Goal: Information Seeking & Learning: Learn about a topic

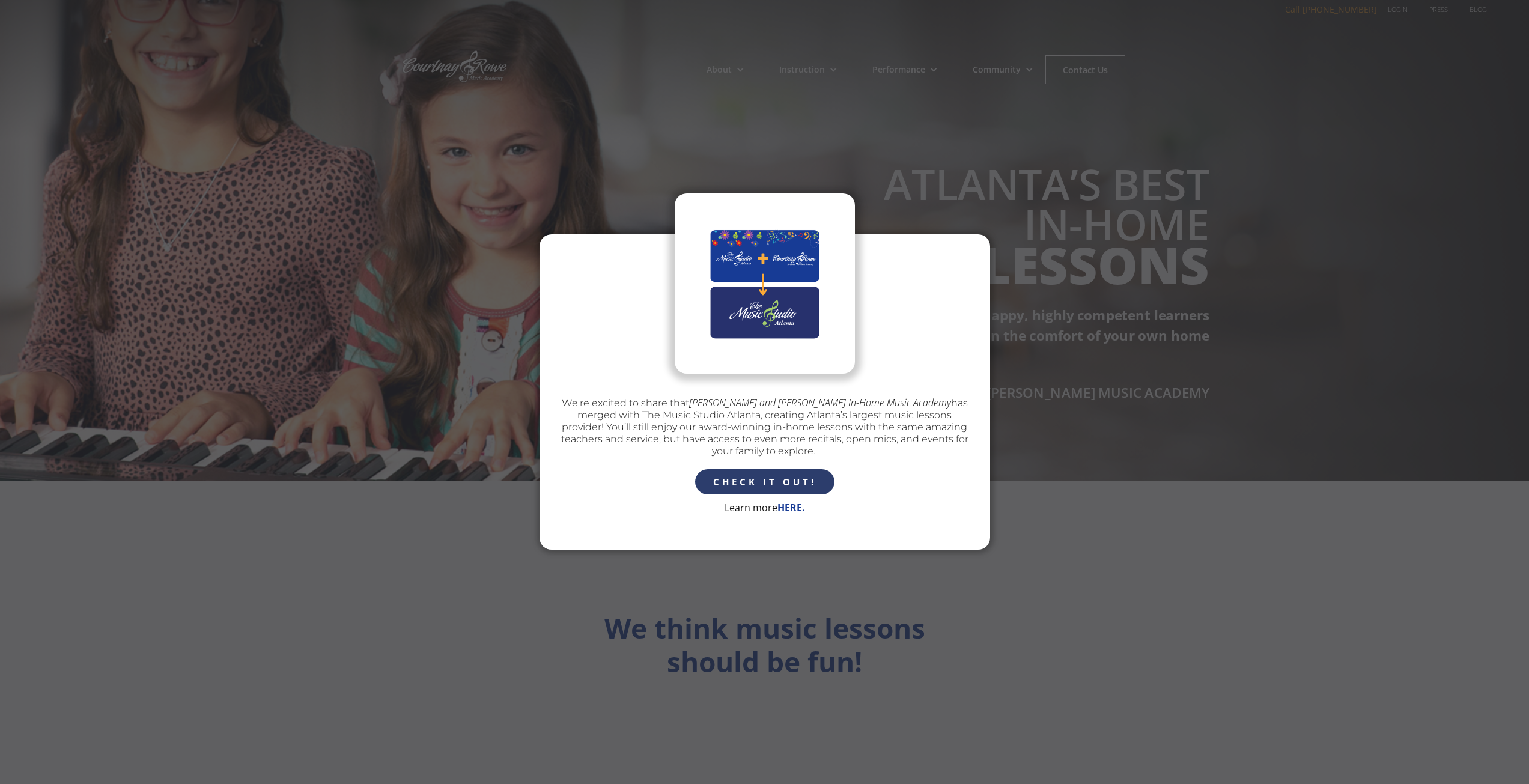
click at [1011, 291] on div "We're excited to share that [PERSON_NAME] and [PERSON_NAME] In-Home Music Acade…" at bounding box center [764, 392] width 1529 height 784
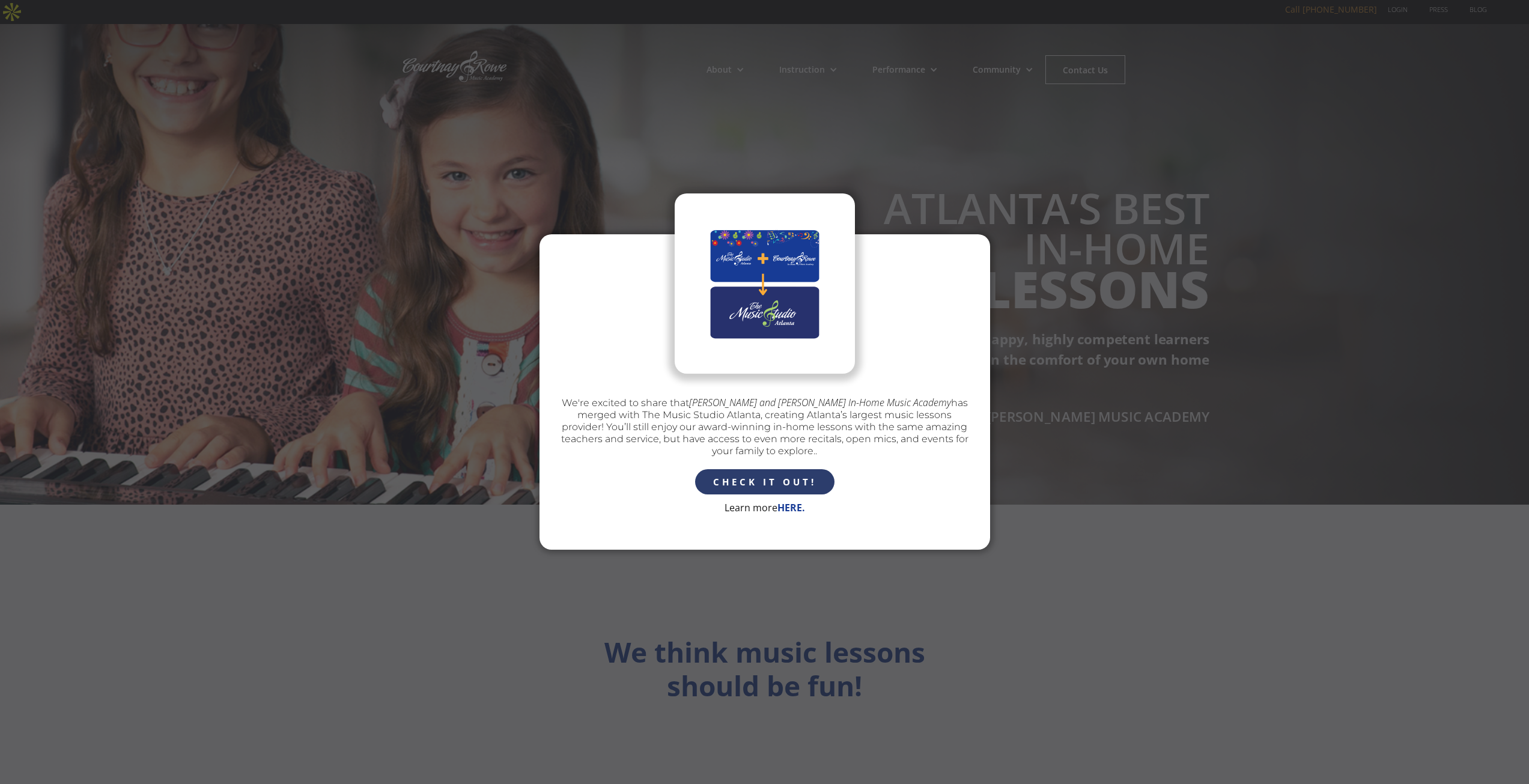
click at [790, 506] on strong "HERE." at bounding box center [791, 508] width 28 height 13
click at [766, 478] on link "CHECK IT OUT!" at bounding box center [764, 482] width 139 height 26
click at [1128, 124] on div "We're excited to share that [PERSON_NAME] and [PERSON_NAME] In-Home Music Acade…" at bounding box center [764, 392] width 1529 height 784
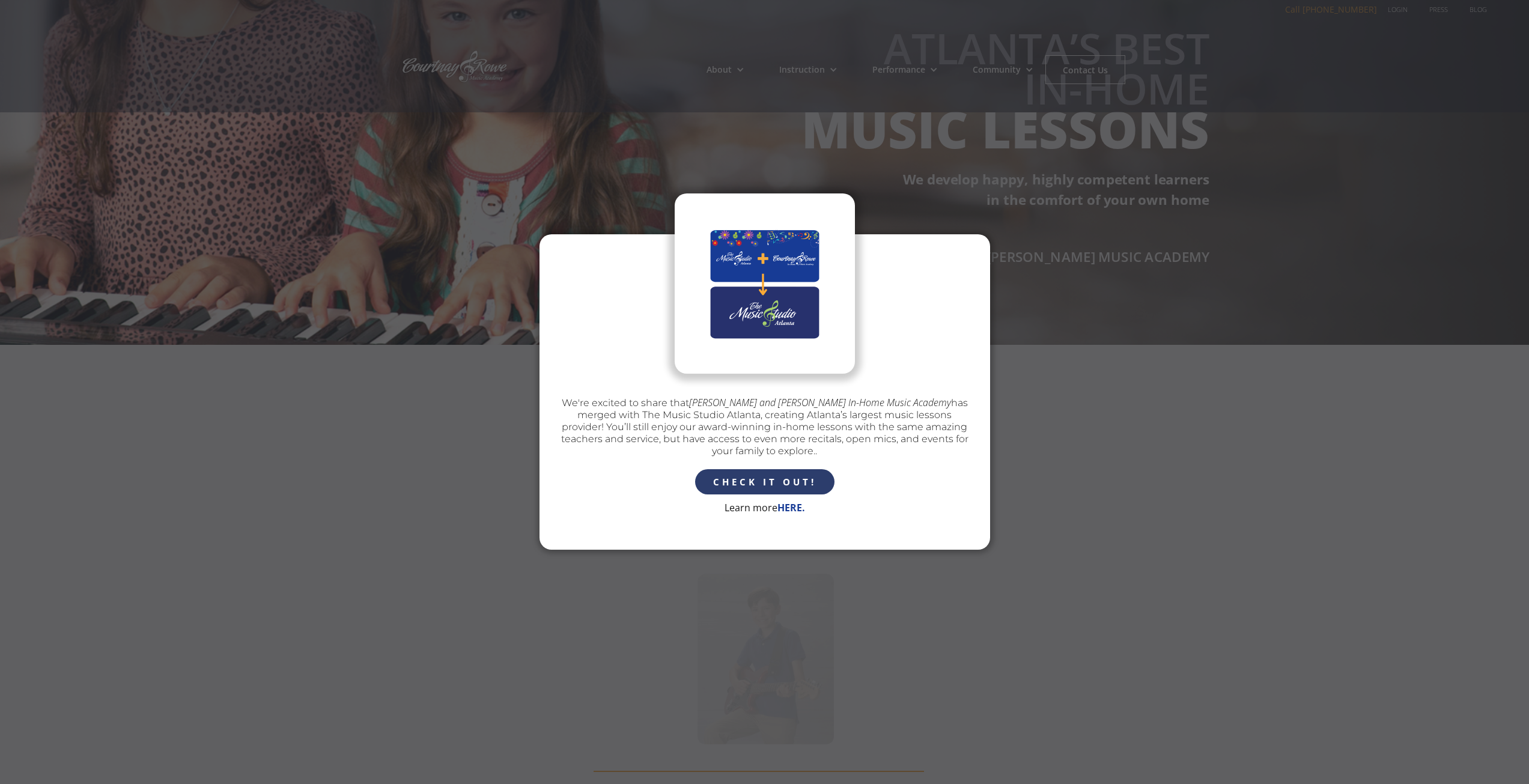
scroll to position [180, 0]
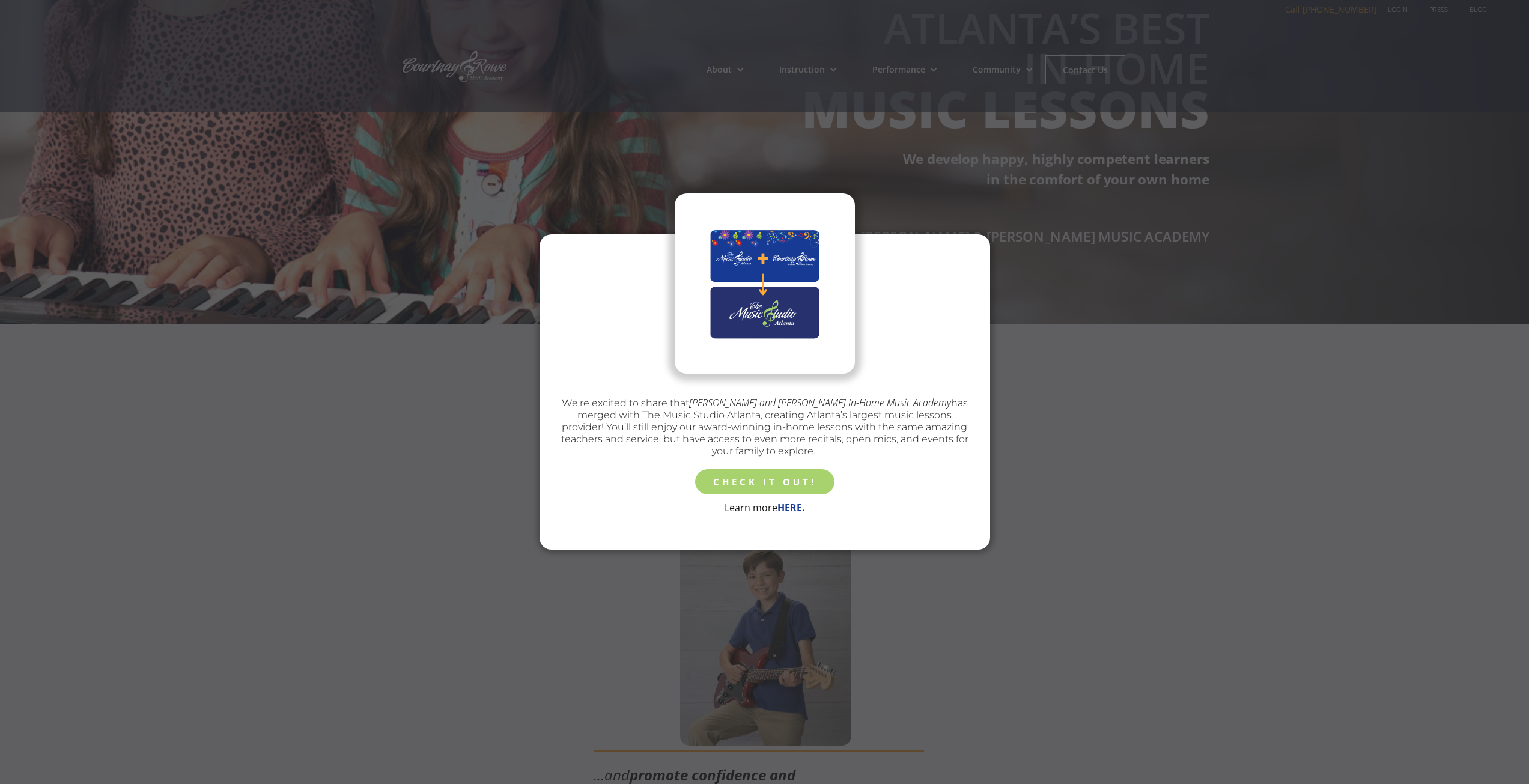
click at [746, 480] on link "CHECK IT OUT!" at bounding box center [764, 482] width 139 height 26
click at [800, 254] on img at bounding box center [764, 284] width 150 height 90
click at [769, 306] on img at bounding box center [764, 284] width 150 height 90
click at [792, 483] on link "CHECK IT OUT!" at bounding box center [764, 482] width 139 height 26
